Goal: Navigation & Orientation: Find specific page/section

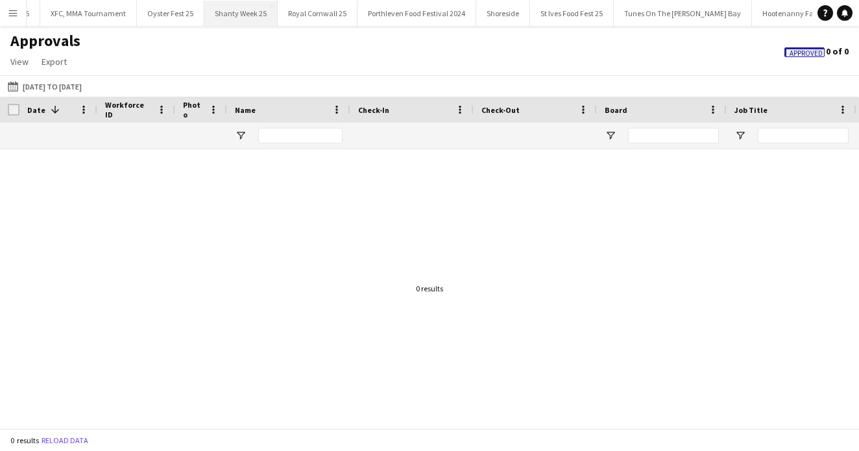
scroll to position [0, 365]
click at [379, 10] on button "Shoreside Close" at bounding box center [388, 13] width 54 height 25
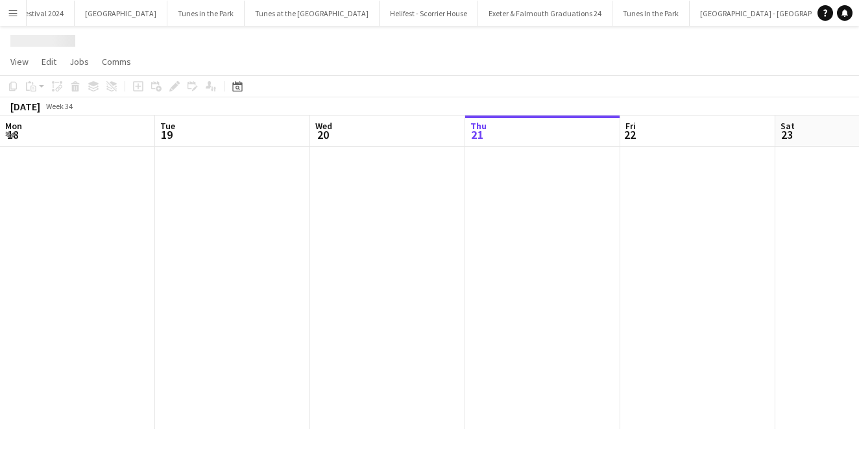
scroll to position [0, 310]
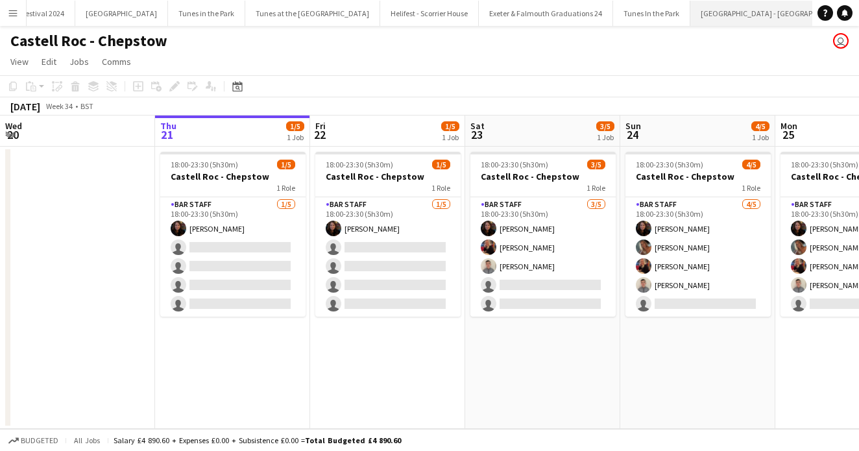
click at [691, 19] on button "[GEOGRAPHIC_DATA] - [GEOGRAPHIC_DATA] Close" at bounding box center [775, 13] width 169 height 25
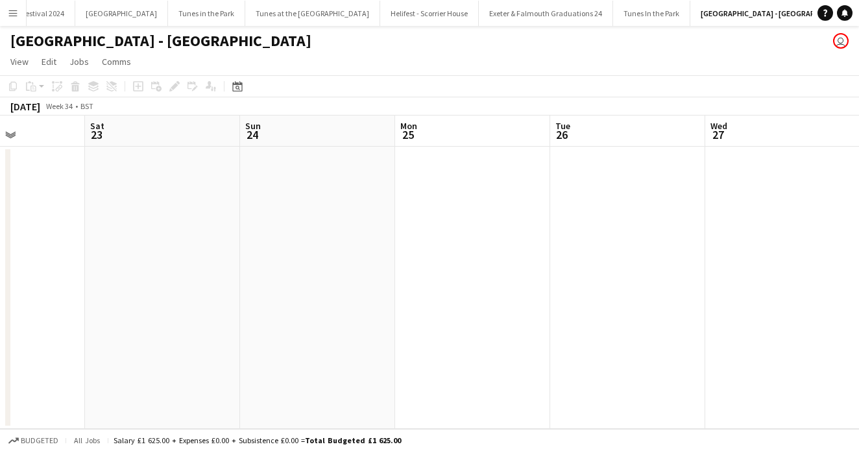
scroll to position [0, 567]
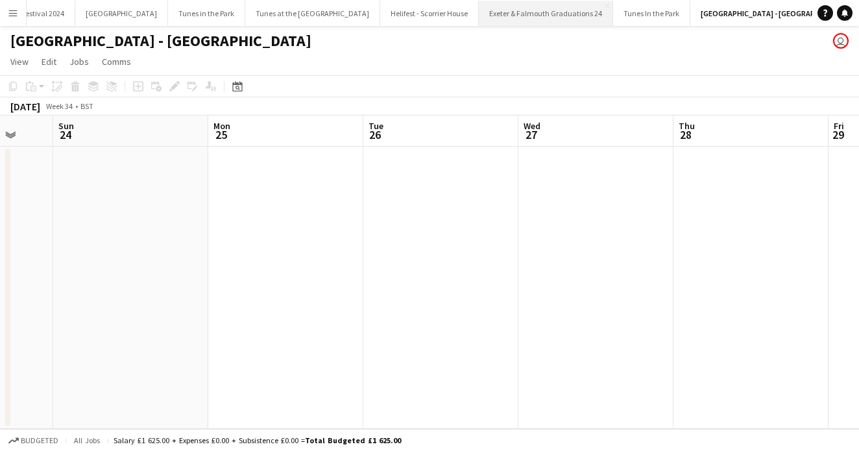
click at [479, 12] on button "Exeter & Falmouth Graduations 24 Close" at bounding box center [546, 13] width 134 height 25
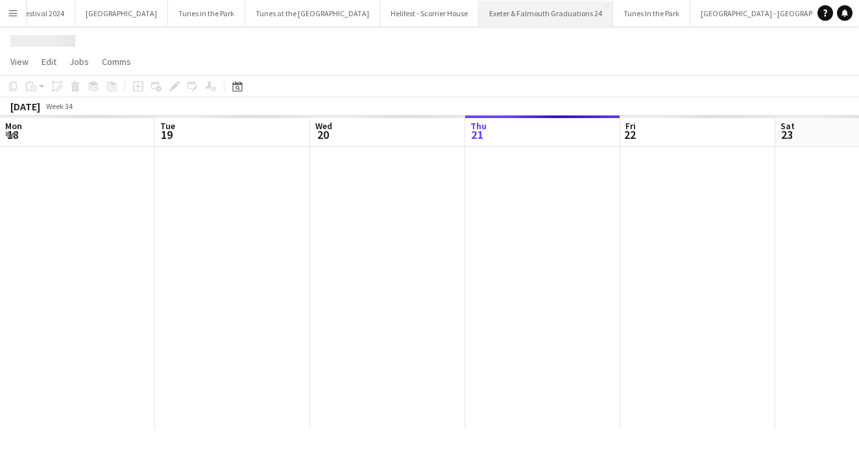
scroll to position [0, 310]
